Goal: Task Accomplishment & Management: Use online tool/utility

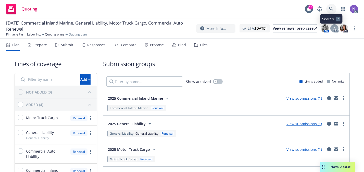
click at [332, 12] on link at bounding box center [331, 9] width 10 height 10
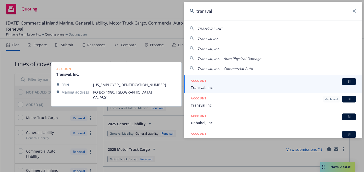
type input "transval"
click at [281, 87] on span "Transval, Inc." at bounding box center [273, 87] width 165 height 5
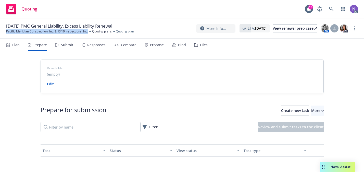
click at [195, 45] on icon at bounding box center [196, 45] width 4 height 4
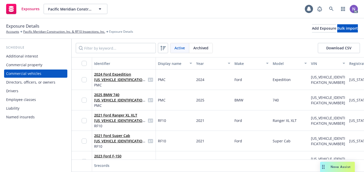
click at [330, 49] on button "Download CSV" at bounding box center [339, 48] width 42 height 10
click at [44, 87] on div "Drivers" at bounding box center [35, 91] width 59 height 8
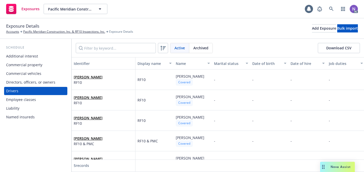
click at [338, 50] on button "Download CSV" at bounding box center [339, 48] width 42 height 10
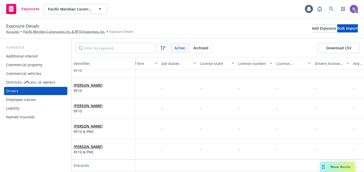
scroll to position [12, 168]
click at [210, 130] on div "-" at bounding box center [216, 128] width 38 height 20
click at [169, 105] on select "-- select an option -- Alaska Alabama Arkansas American Samoa Arizona Californi…" at bounding box center [159, 107] width 64 height 10
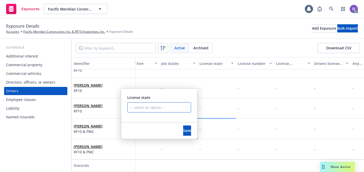
select select "CA"
click at [127, 102] on select "-- select an option -- Alaska Alabama Arkansas American Samoa Arizona Californi…" at bounding box center [159, 107] width 64 height 10
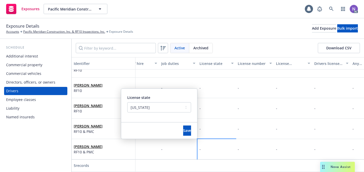
click at [207, 146] on div "-" at bounding box center [216, 149] width 38 height 20
click at [183, 127] on button "Save" at bounding box center [187, 130] width 8 height 10
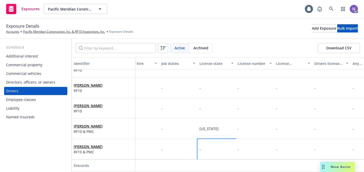
click at [211, 149] on div "-" at bounding box center [216, 149] width 38 height 20
click at [206, 142] on div "-" at bounding box center [216, 149] width 38 height 20
click at [178, 127] on select "-- select an option -- Alaska Alabama Arkansas American Samoa Arizona Californi…" at bounding box center [159, 127] width 64 height 10
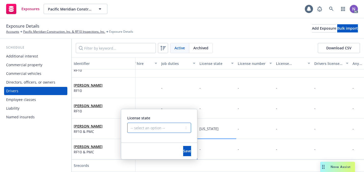
select select "CA"
click at [127, 122] on select "-- select an option -- Alaska Alabama Arkansas American Samoa Arizona Californi…" at bounding box center [159, 127] width 64 height 10
click at [184, 150] on button "Save" at bounding box center [187, 151] width 8 height 10
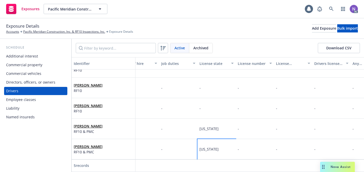
select select "CA"
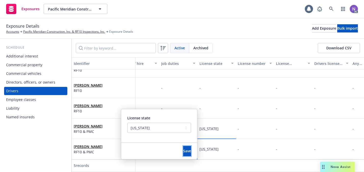
click at [184, 150] on button "Save" at bounding box center [187, 151] width 8 height 10
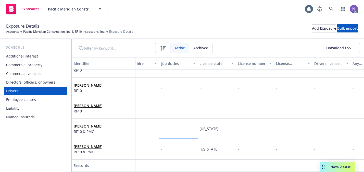
click at [184, 150] on div "-" at bounding box center [178, 149] width 38 height 20
drag, startPoint x: 206, startPoint y: 150, endPoint x: 153, endPoint y: 187, distance: 64.8
click at [153, 171] on html "Exposures Pacific Meridian Construction, Inc. & RF10 Inspections, Inc. Pacific …" at bounding box center [182, 86] width 364 height 172
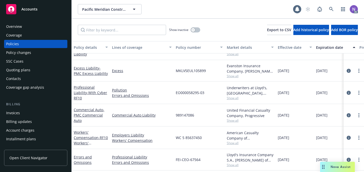
scroll to position [13, 0]
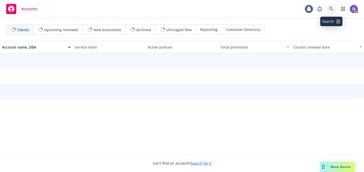
click at [333, 10] on icon at bounding box center [331, 9] width 4 height 4
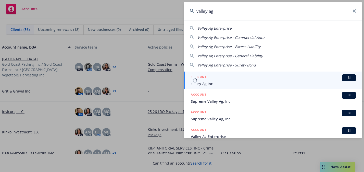
type input "valley ag"
click at [241, 81] on span "Valley Ag Inc" at bounding box center [273, 83] width 165 height 5
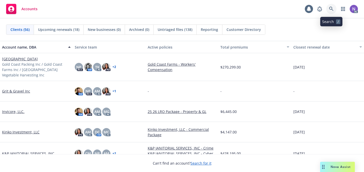
click at [333, 6] on link at bounding box center [331, 9] width 10 height 10
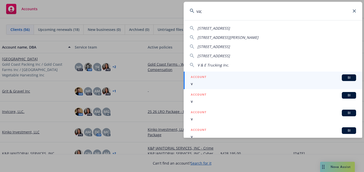
type input "va;;"
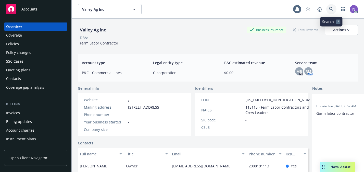
click at [330, 9] on icon at bounding box center [331, 9] width 4 height 4
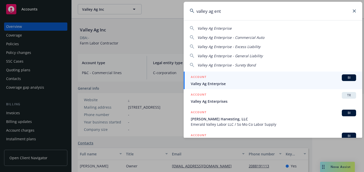
type input "valley ag ent"
click at [275, 81] on span "Valley Ag Enterprise" at bounding box center [273, 83] width 165 height 5
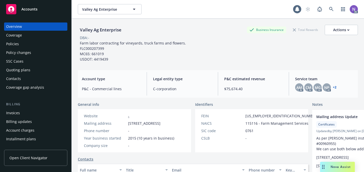
click at [44, 56] on div "Policy changes" at bounding box center [35, 52] width 59 height 8
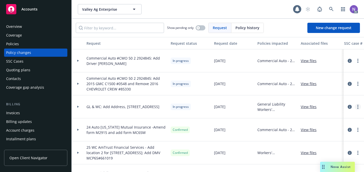
click at [356, 106] on link "more" at bounding box center [358, 107] width 6 height 6
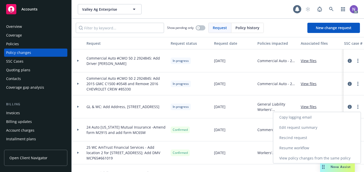
click at [313, 119] on link "Copy logging email" at bounding box center [316, 117] width 87 height 10
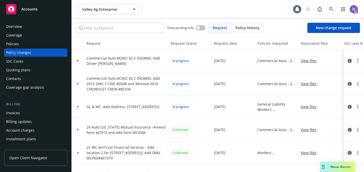
click at [136, 106] on span "GL & WC: Add Address, 6049 OASIS AVE" at bounding box center [122, 106] width 73 height 5
click at [46, 43] on div "Policies" at bounding box center [35, 44] width 59 height 8
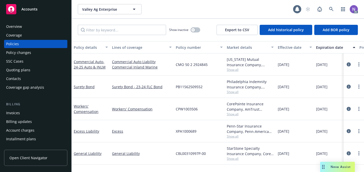
click at [188, 152] on span "CBL00310997P-00" at bounding box center [191, 152] width 30 height 5
copy span "CBL00310997P-00"
click at [41, 53] on div "Policy changes" at bounding box center [35, 52] width 59 height 8
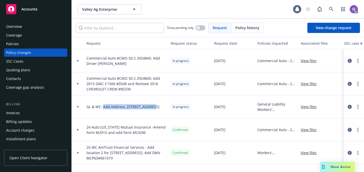
drag, startPoint x: 154, startPoint y: 107, endPoint x: 103, endPoint y: 108, distance: 51.0
click at [103, 108] on div "GL & WC: Add Address, 6049 OASIS AVE" at bounding box center [126, 106] width 84 height 23
copy span "Add Address, 6049 OASIS AVE"
click at [350, 107] on icon "circleInformation" at bounding box center [350, 107] width 4 height 4
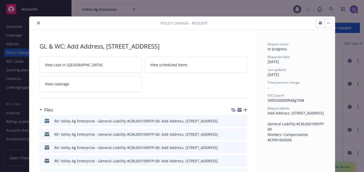
scroll to position [15, 0]
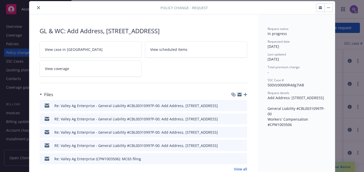
click at [327, 9] on button "button" at bounding box center [328, 8] width 8 height 8
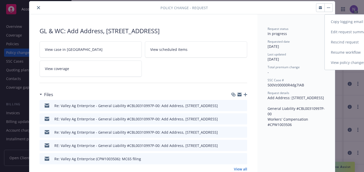
click at [339, 48] on link "Resume workflow" at bounding box center [368, 52] width 87 height 10
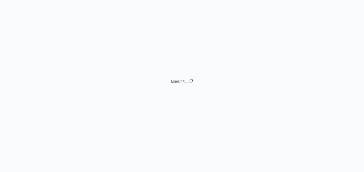
select select "ACCEPTED"
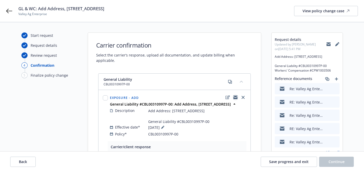
click at [235, 97] on icon "copyLogging" at bounding box center [235, 98] width 4 height 2
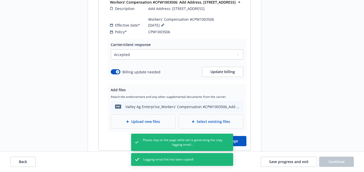
scroll to position [288, 0]
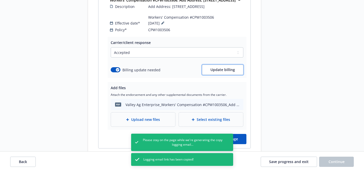
click at [215, 68] on button "Update billing" at bounding box center [222, 70] width 41 height 10
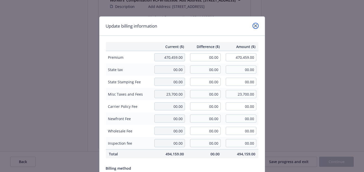
click at [256, 27] on icon "close" at bounding box center [255, 25] width 3 height 3
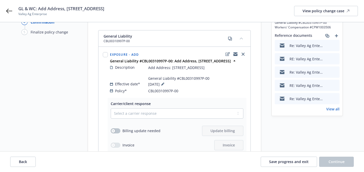
scroll to position [58, 0]
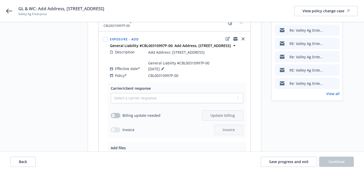
click at [331, 96] on link "View all" at bounding box center [332, 93] width 13 height 5
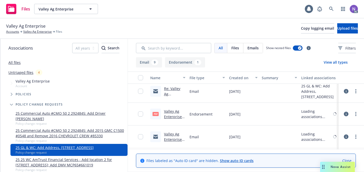
scroll to position [96, 0]
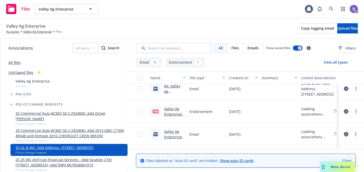
click at [173, 114] on link "Valley Ag Enterprise_Workers' Compensation #CPW1003506_Add Address, 6049 OASIS …" at bounding box center [174, 135] width 20 height 58
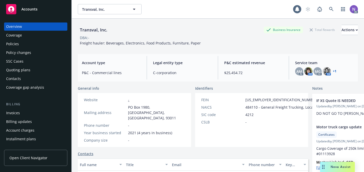
click at [54, 52] on div "Policy changes" at bounding box center [35, 52] width 59 height 8
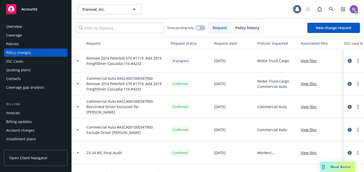
click at [247, 28] on span "Policy history" at bounding box center [247, 27] width 24 height 5
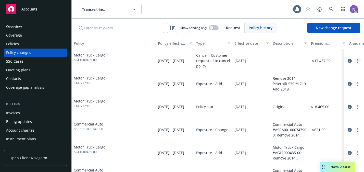
click at [357, 61] on icon "more" at bounding box center [357, 61] width 1 height 4
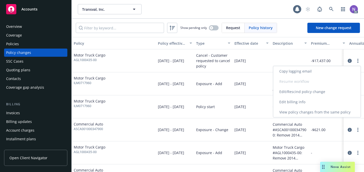
click at [330, 74] on link "Copy logging email" at bounding box center [316, 71] width 87 height 10
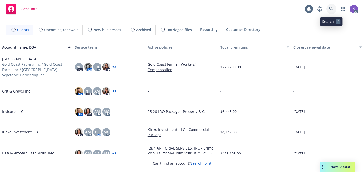
click at [331, 12] on link at bounding box center [331, 9] width 10 height 10
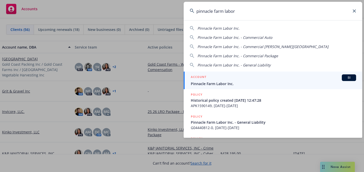
type input "pinnacle farm labor"
click at [255, 77] on div "ACCOUNT BI" at bounding box center [273, 77] width 165 height 7
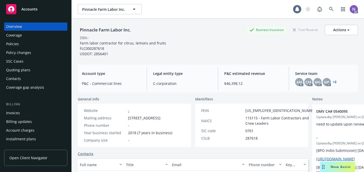
click at [49, 68] on div "Quoting plans" at bounding box center [35, 70] width 59 height 8
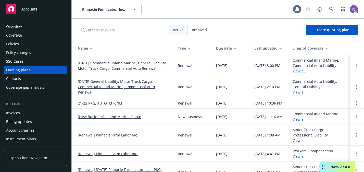
click at [111, 64] on link "12/07/25 Commercial Inland Marine, General Liability, Motor Truck Cargo, Commer…" at bounding box center [124, 65] width 92 height 11
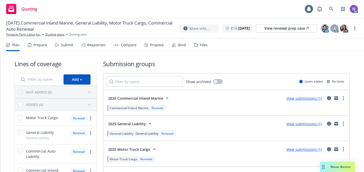
click at [41, 46] on div "Prepare" at bounding box center [40, 45] width 14 height 4
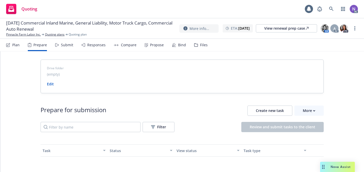
click at [324, 110] on div "Drive folder (empty) Edit Prepare for submission Create new task More Filter Re…" at bounding box center [182, 152] width 364 height 202
click at [317, 112] on button "More" at bounding box center [308, 110] width 29 height 10
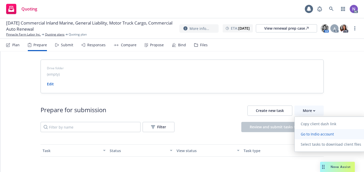
click at [319, 133] on span "Go to Indio account" at bounding box center [317, 133] width 45 height 5
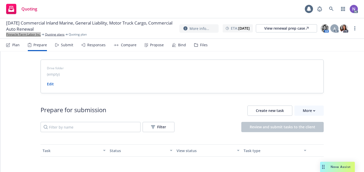
drag, startPoint x: 36, startPoint y: 36, endPoint x: 233, endPoint y: 2, distance: 199.6
click at [0, 0] on div "Quoting 1 AC [DATE] Commercial Inland Marine, General Liability, Motor Truck Ca…" at bounding box center [182, 86] width 364 height 172
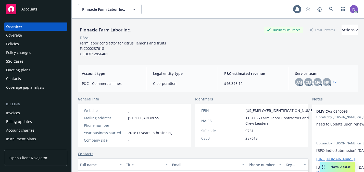
click at [34, 45] on div "Policies" at bounding box center [35, 44] width 59 height 8
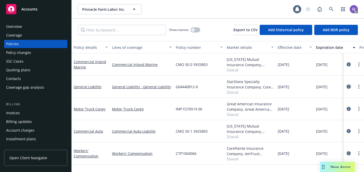
click at [348, 87] on icon "circleInformation" at bounding box center [349, 86] width 4 height 4
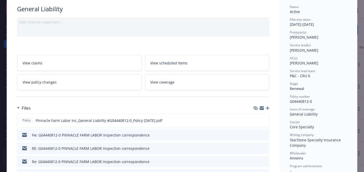
scroll to position [49, 0]
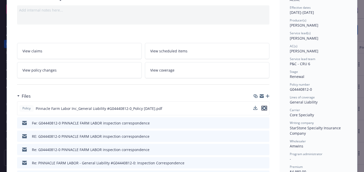
click at [266, 109] on icon "preview file" at bounding box center [264, 108] width 5 height 4
